Goal: Ask a question

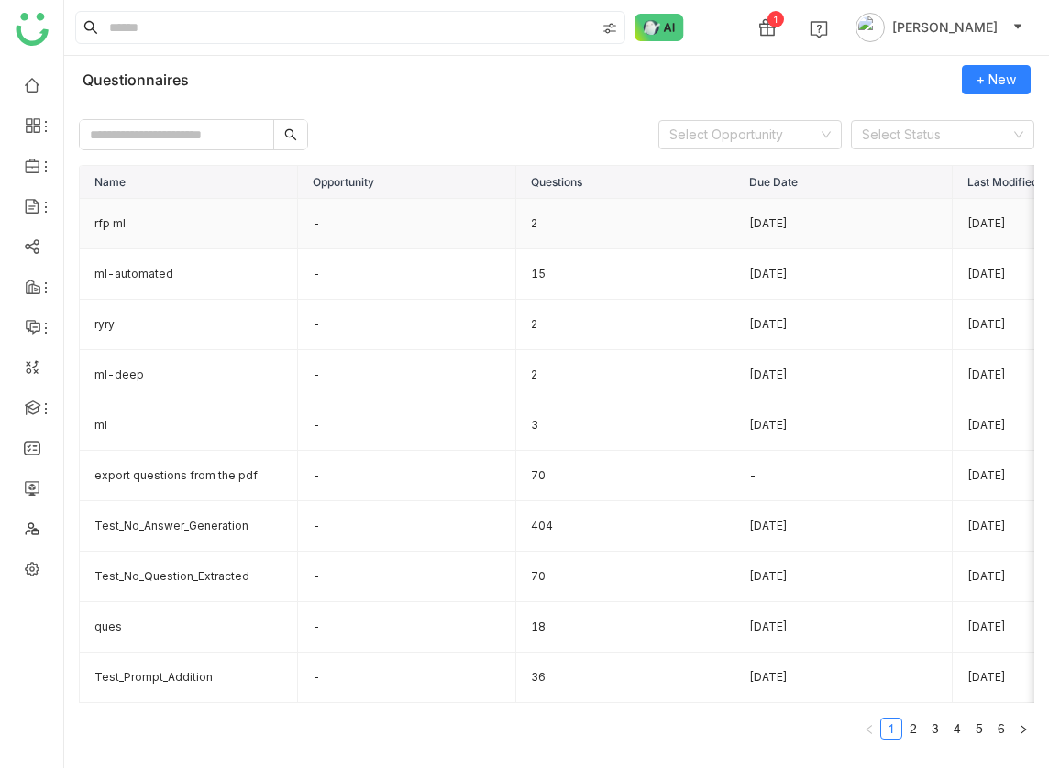
click at [186, 229] on td "rfp ml" at bounding box center [189, 224] width 218 height 50
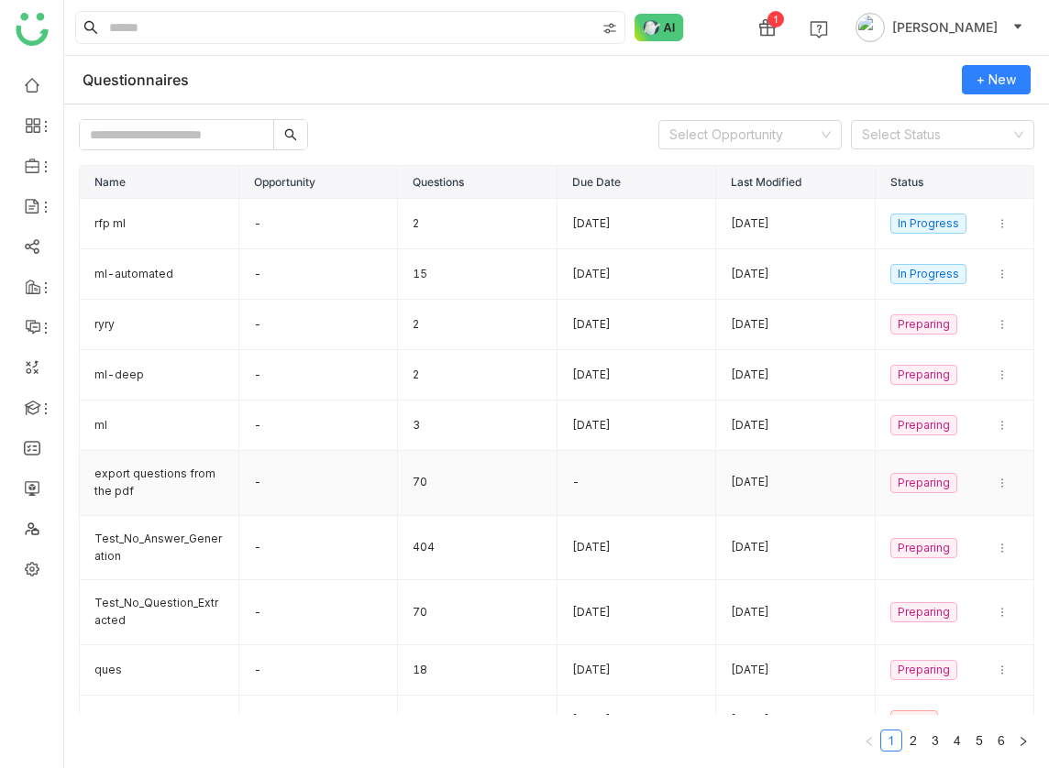
click at [148, 463] on td "export questions from the pdf" at bounding box center [160, 483] width 160 height 65
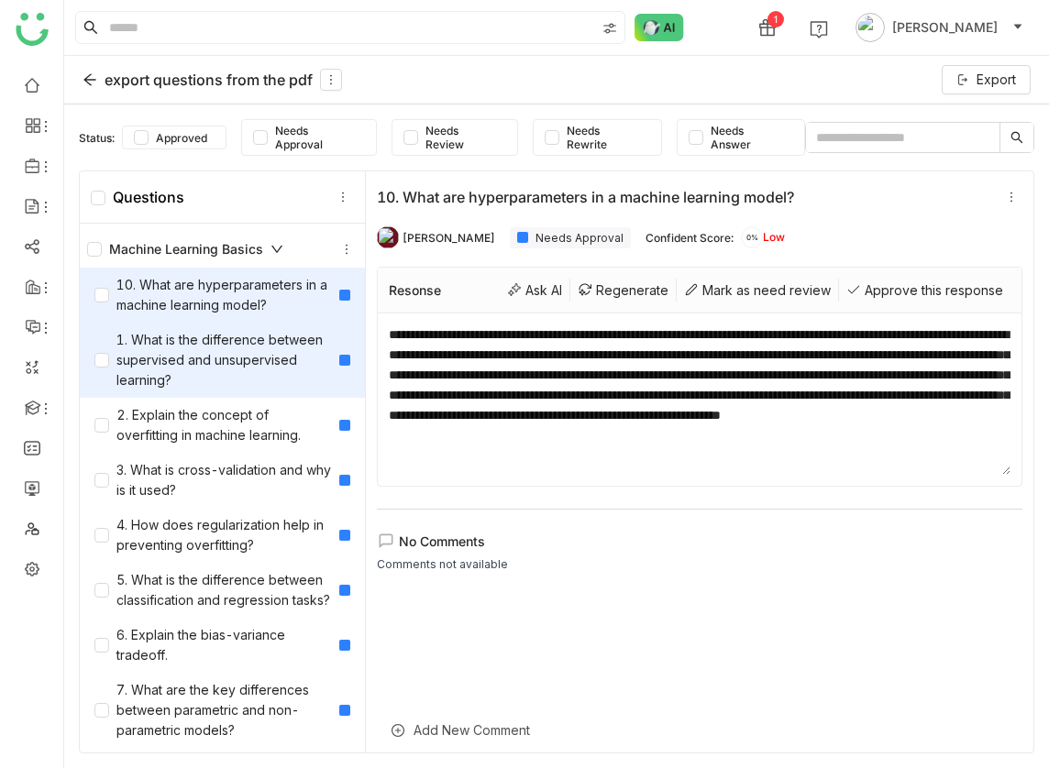
click at [182, 353] on div "1. What is the difference between supervised and unsupervised learning?" at bounding box center [212, 360] width 237 height 61
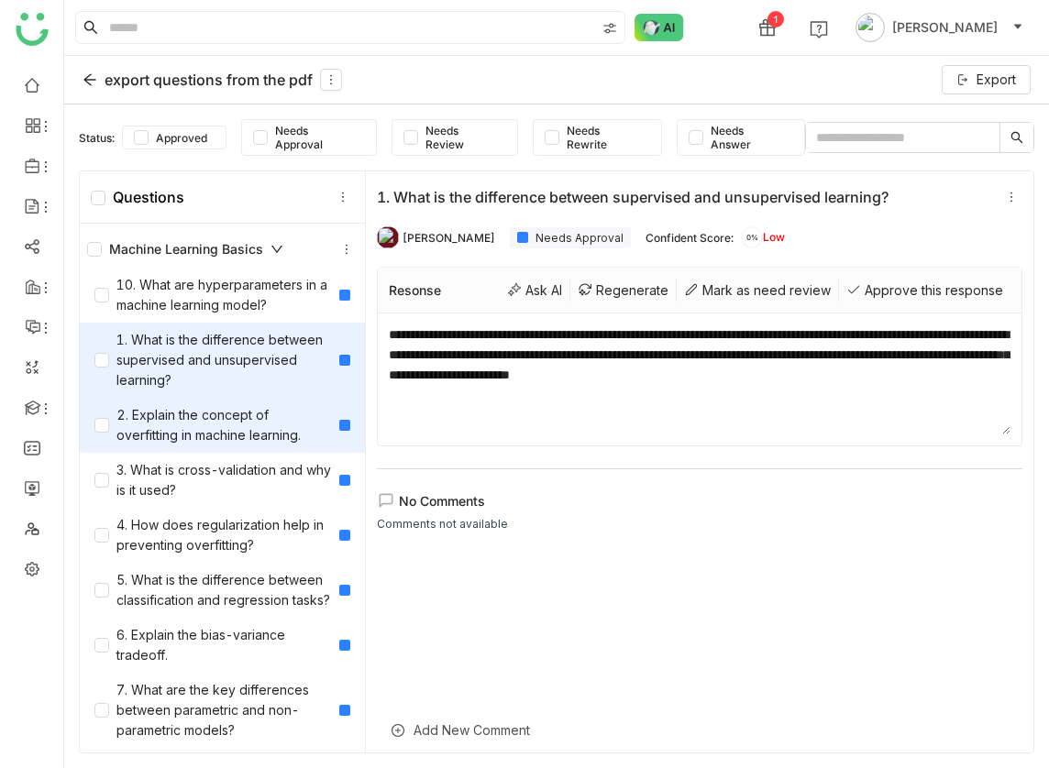
click at [182, 418] on div "2. Explain the concept of overfitting in machine learning." at bounding box center [212, 425] width 237 height 40
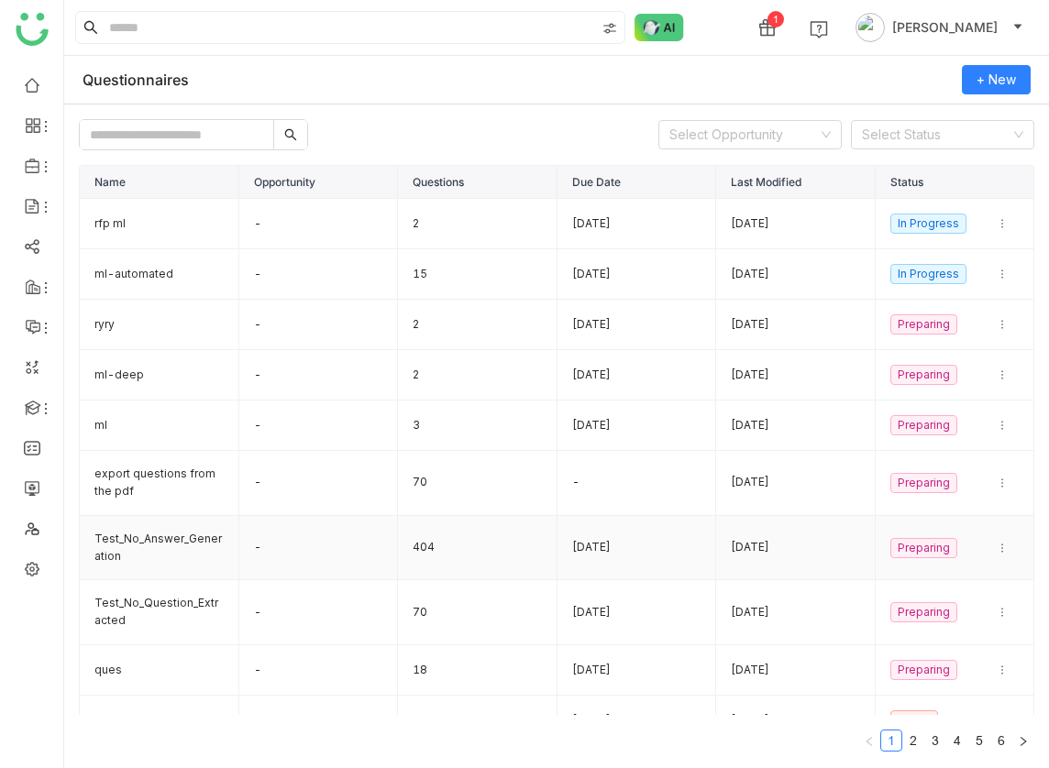
click at [164, 529] on td "Test_No_Answer_Generation" at bounding box center [160, 548] width 160 height 65
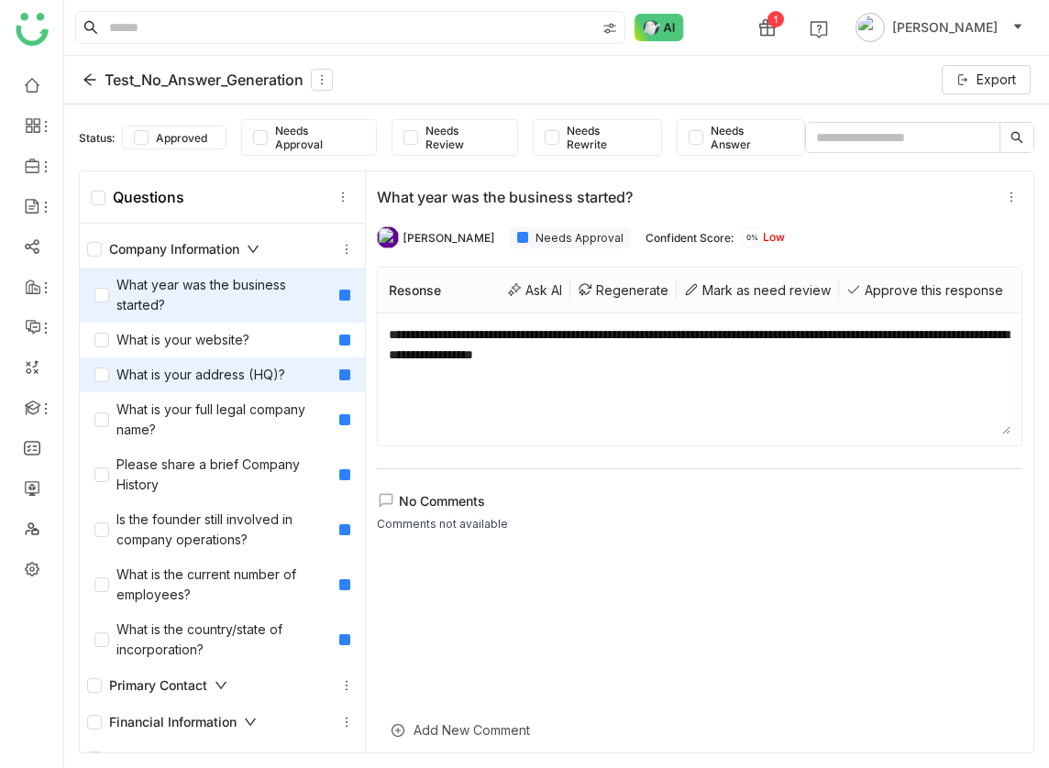
click at [173, 375] on div "What is your address (HQ)?" at bounding box center [189, 375] width 191 height 20
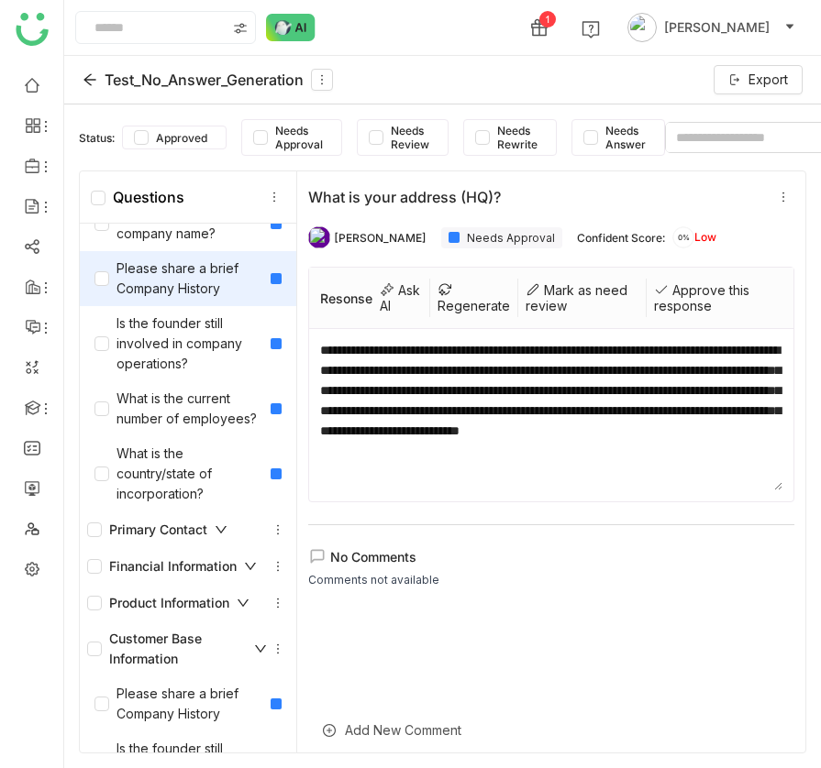
scroll to position [218, 0]
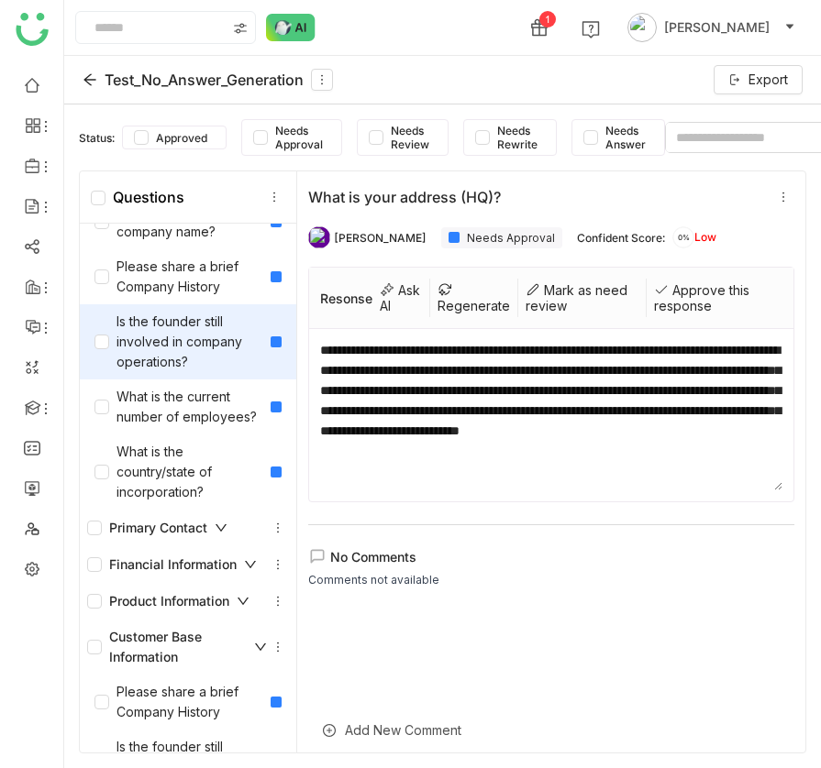
click at [186, 375] on div "Is the founder still involved in company operations?" at bounding box center [188, 341] width 216 height 75
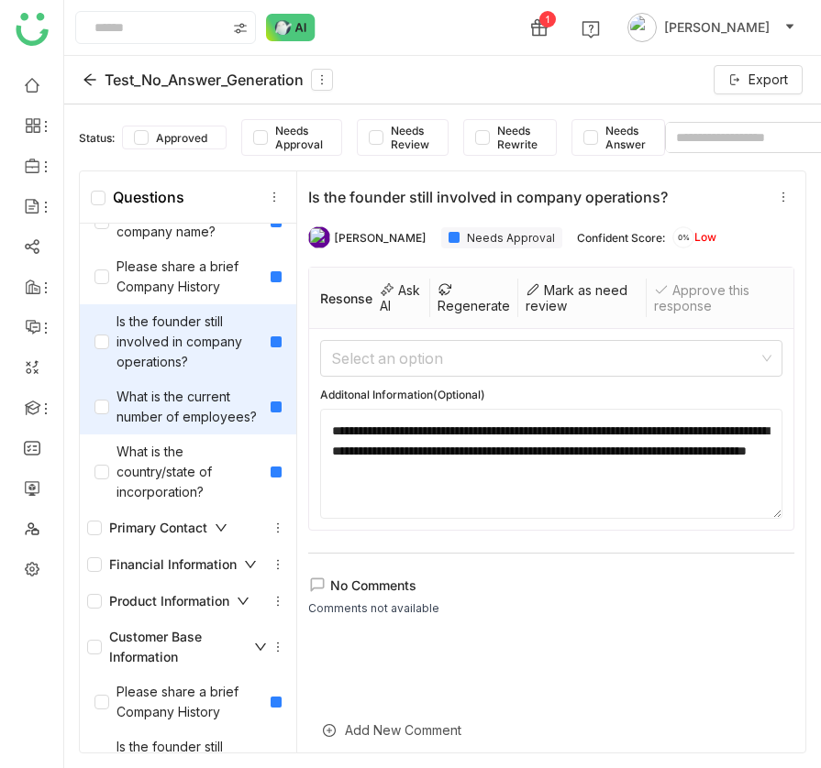
click at [180, 418] on div "What is the current number of employees?" at bounding box center [178, 407] width 169 height 40
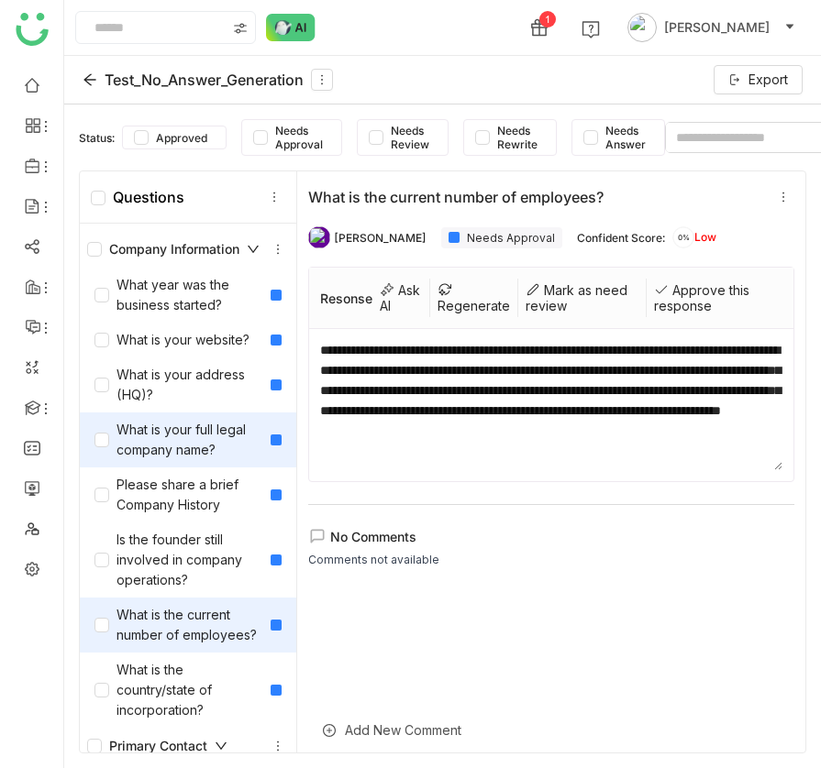
click at [181, 460] on div "What is your full legal company name?" at bounding box center [188, 440] width 216 height 55
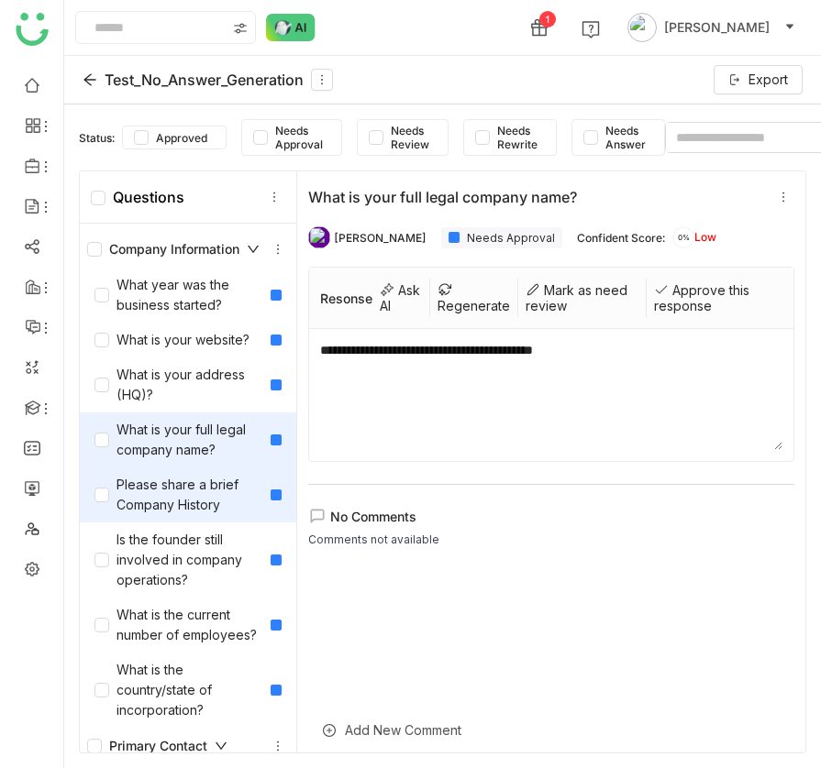
click at [171, 490] on div "Please share a brief Company History" at bounding box center [178, 495] width 169 height 40
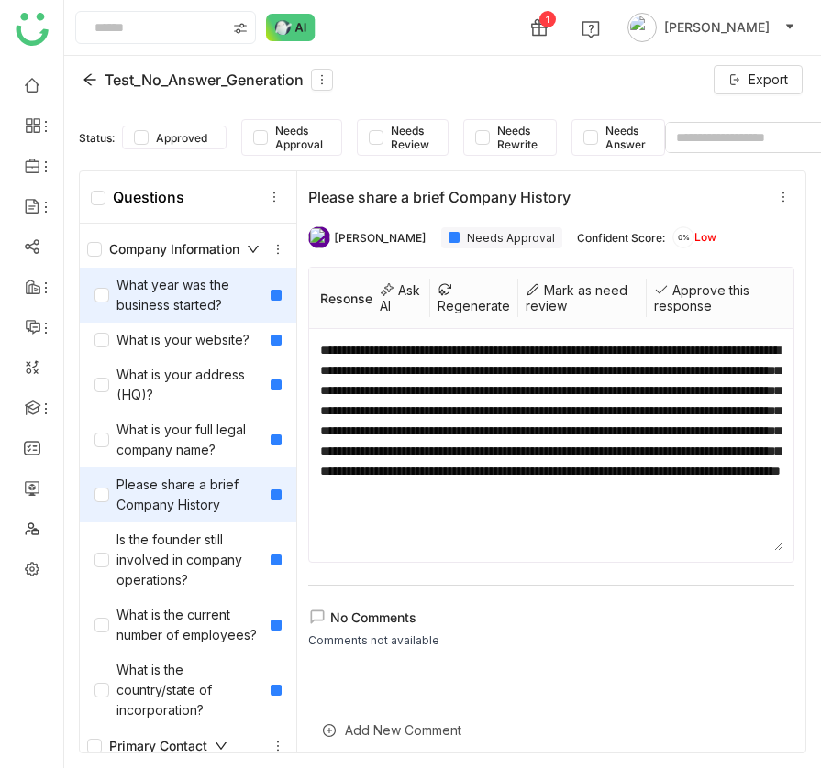
click at [160, 303] on div "What year was the business started?" at bounding box center [178, 295] width 169 height 40
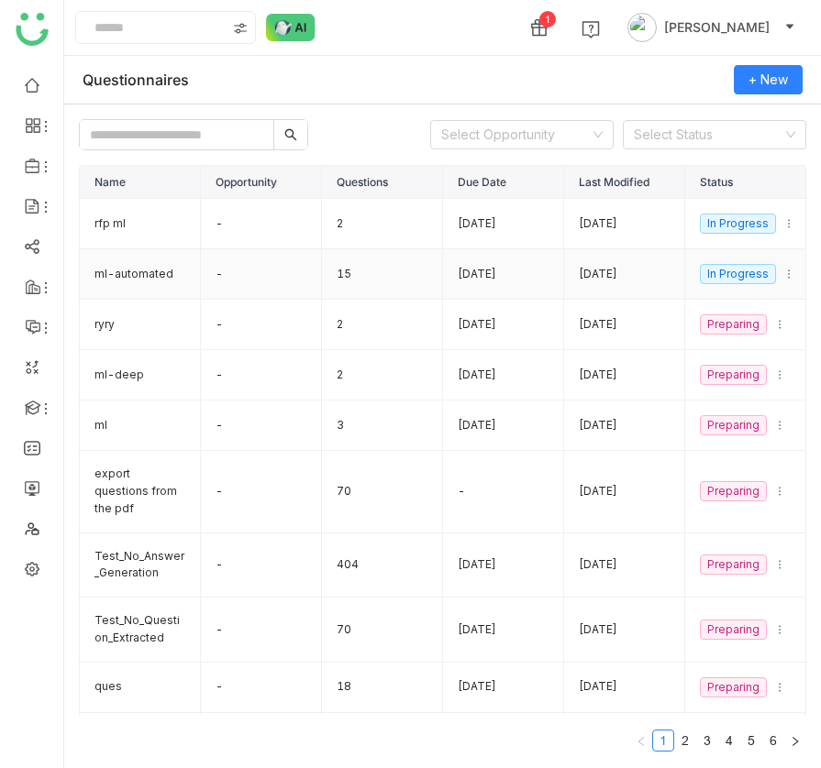
click at [138, 279] on td "ml-automated" at bounding box center [140, 274] width 121 height 50
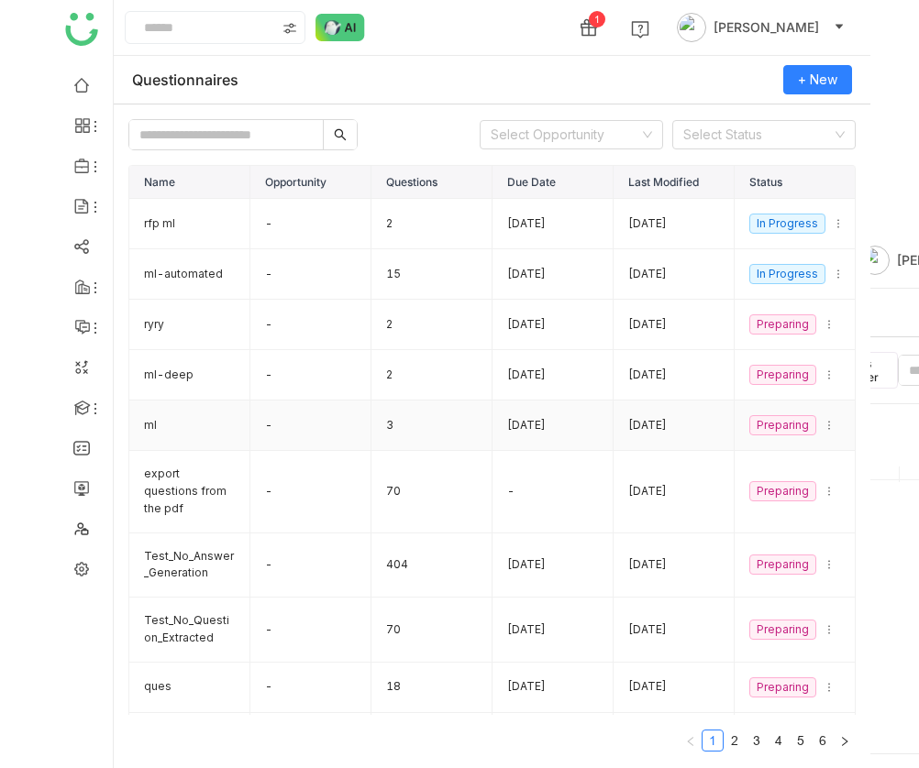
scroll to position [46, 0]
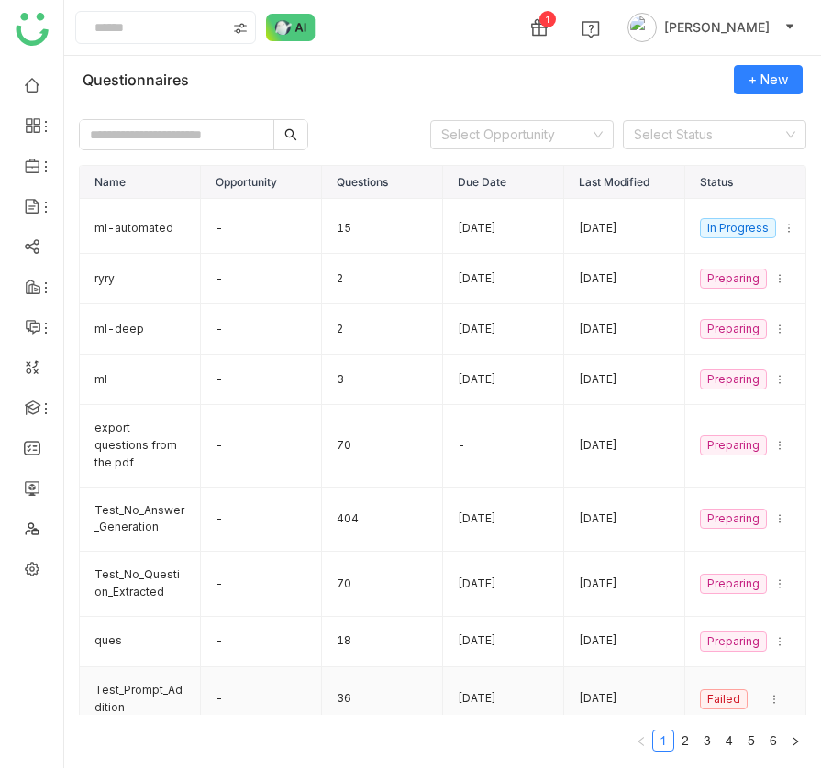
click at [145, 684] on td "Test_Prompt_Addition" at bounding box center [140, 700] width 121 height 65
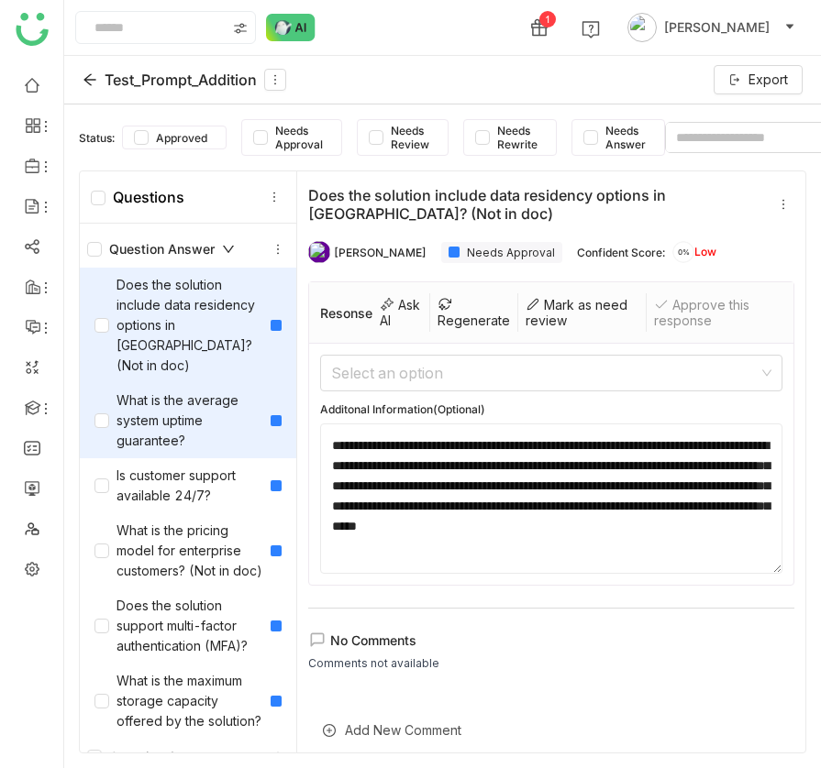
click at [192, 425] on div "What is the average system uptime guarantee?" at bounding box center [178, 421] width 169 height 61
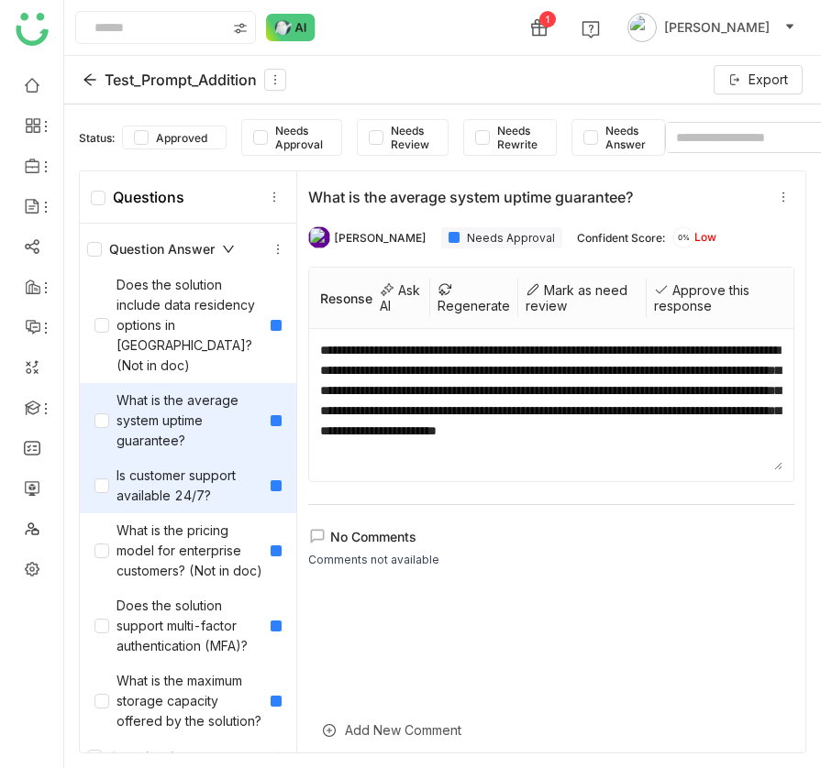
click at [188, 466] on div "Is customer support available 24/7?" at bounding box center [178, 486] width 169 height 40
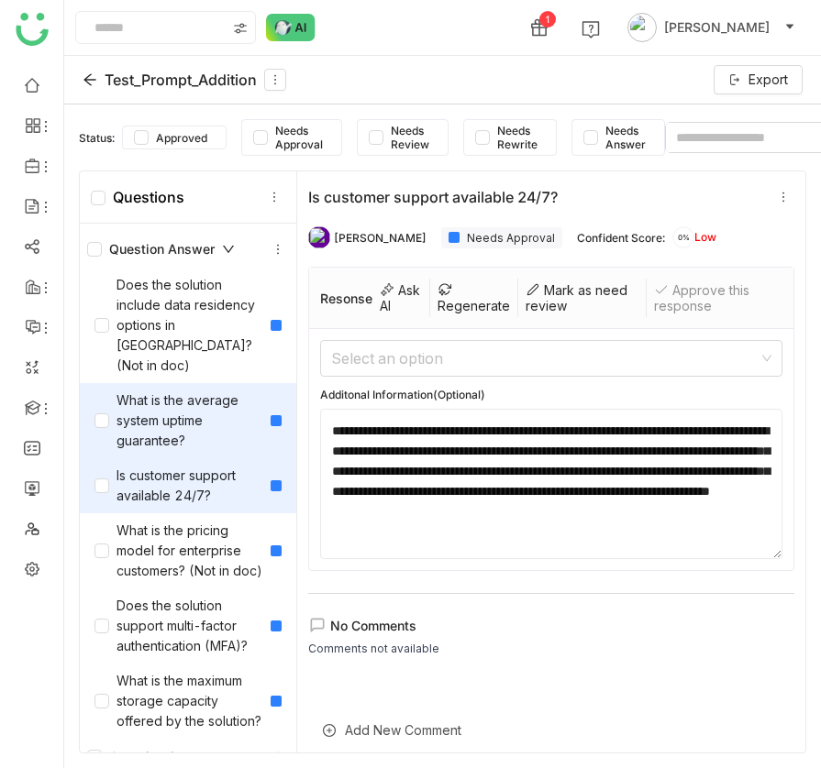
click at [185, 423] on div "What is the average system uptime guarantee?" at bounding box center [178, 421] width 169 height 61
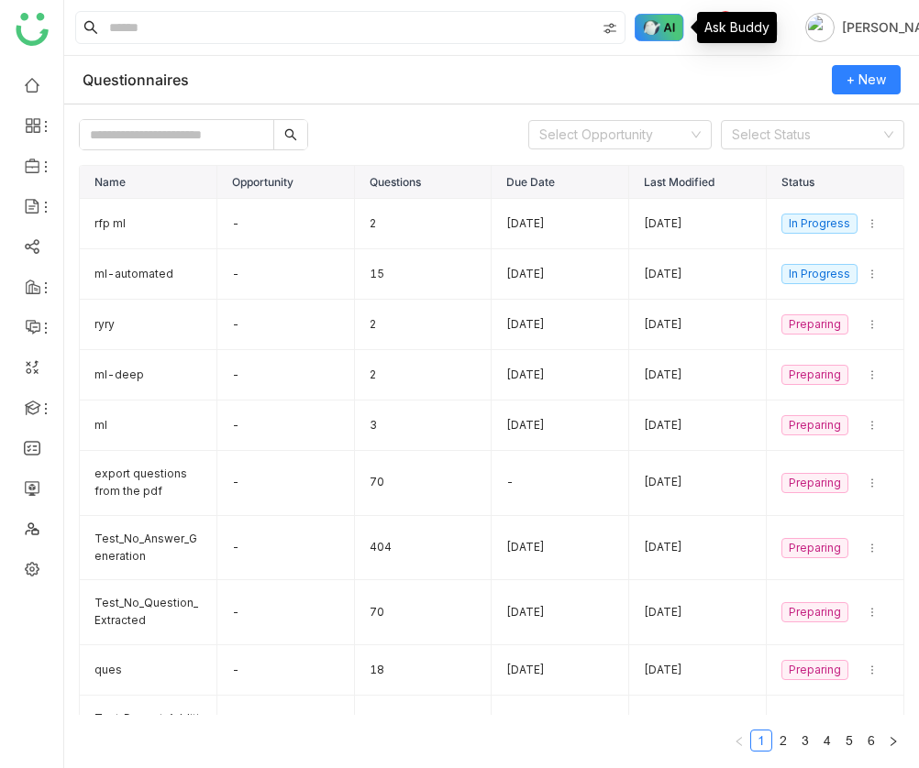
click at [645, 23] on img at bounding box center [660, 28] width 50 height 28
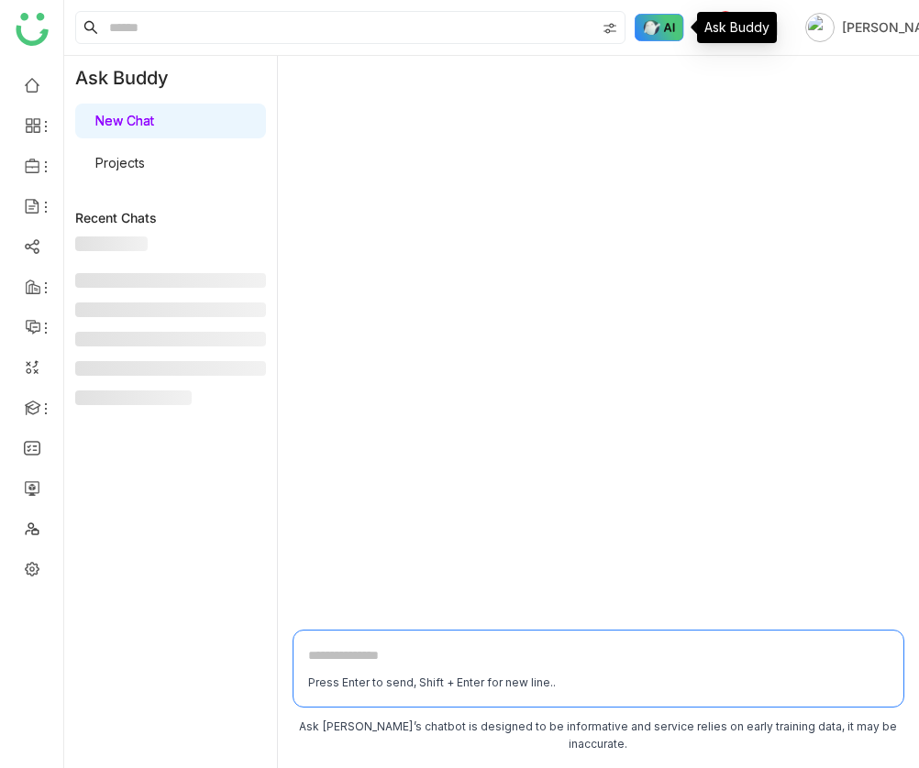
click at [654, 29] on img at bounding box center [660, 28] width 50 height 28
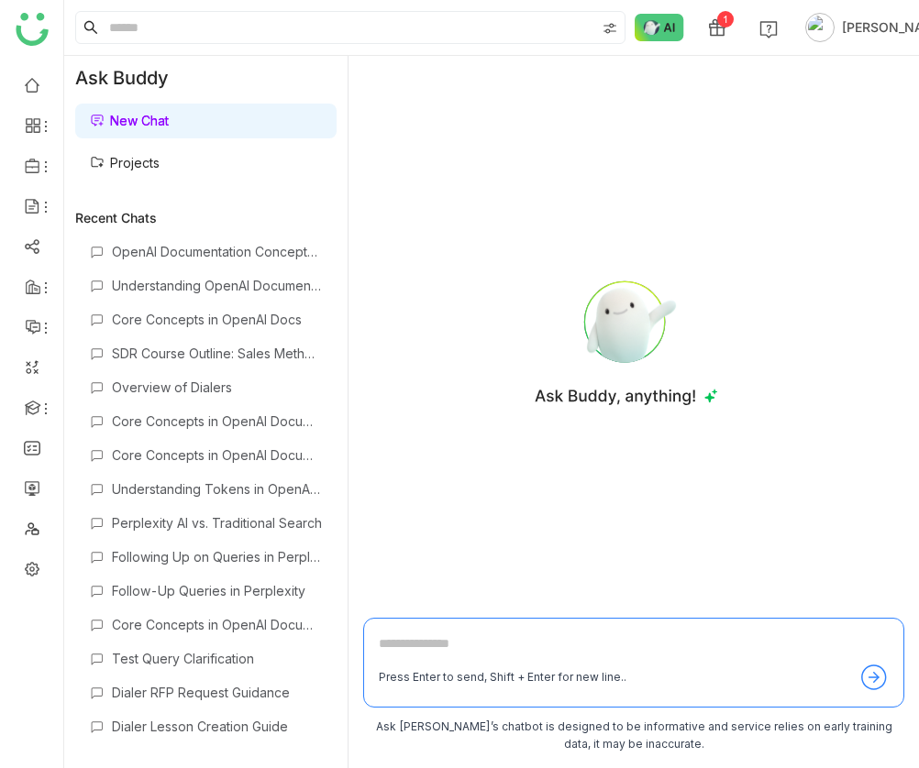
click at [462, 643] on textarea at bounding box center [634, 648] width 510 height 29
paste textarea "**********"
type textarea "**********"
